Goal: Transaction & Acquisition: Purchase product/service

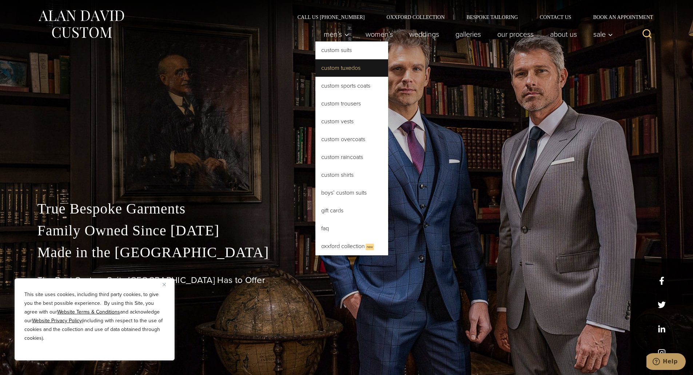
click at [340, 67] on link "Custom Tuxedos" at bounding box center [352, 67] width 73 height 17
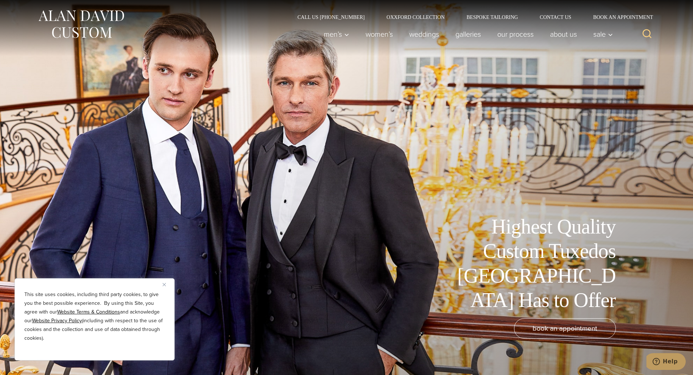
click at [164, 284] on img "Close" at bounding box center [164, 284] width 3 height 3
